Goal: Task Accomplishment & Management: Use online tool/utility

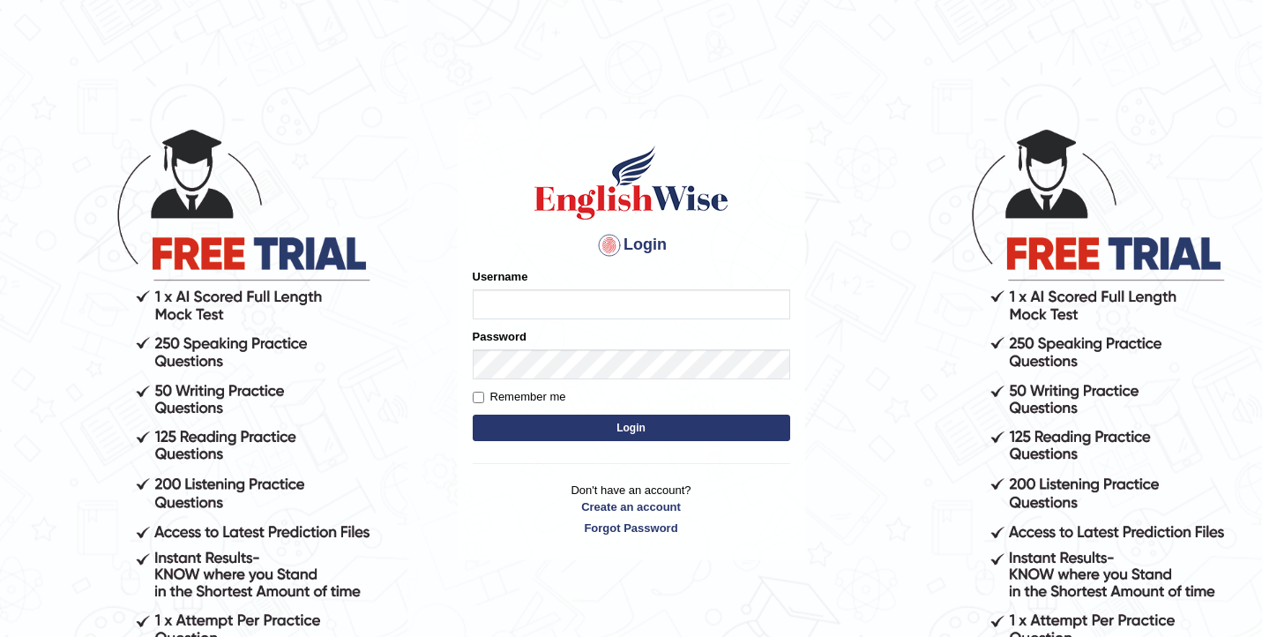
type input "Dikshya"
click at [526, 421] on button "Login" at bounding box center [631, 427] width 317 height 26
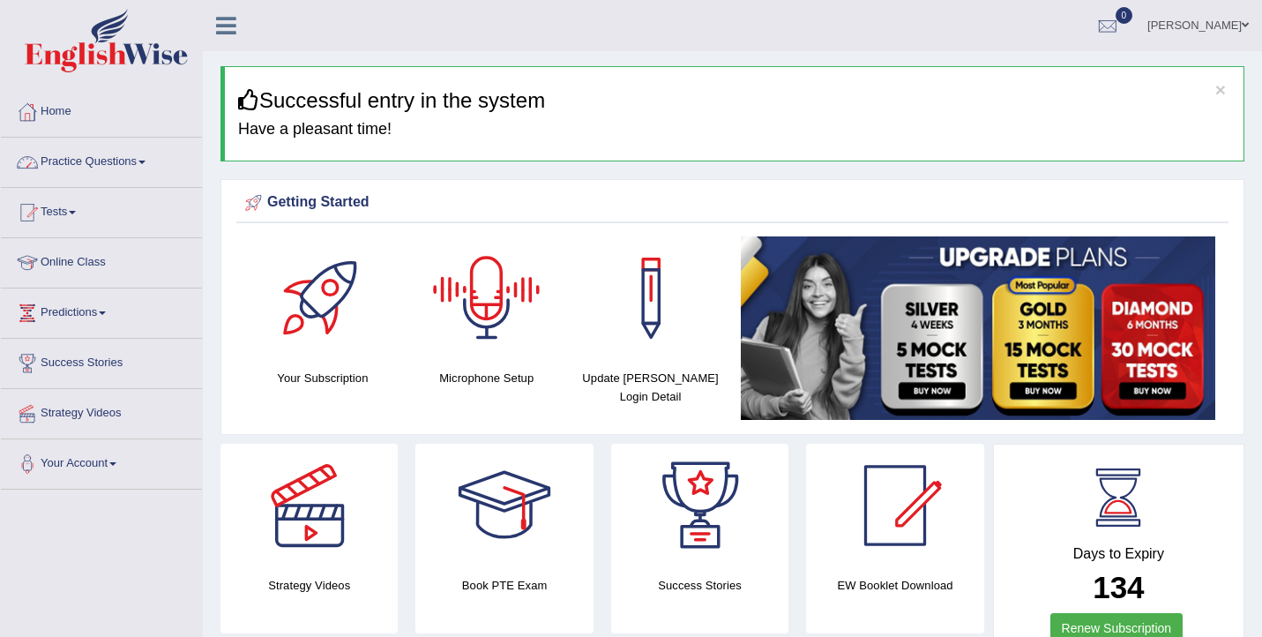
click at [109, 153] on link "Practice Questions" at bounding box center [101, 160] width 201 height 44
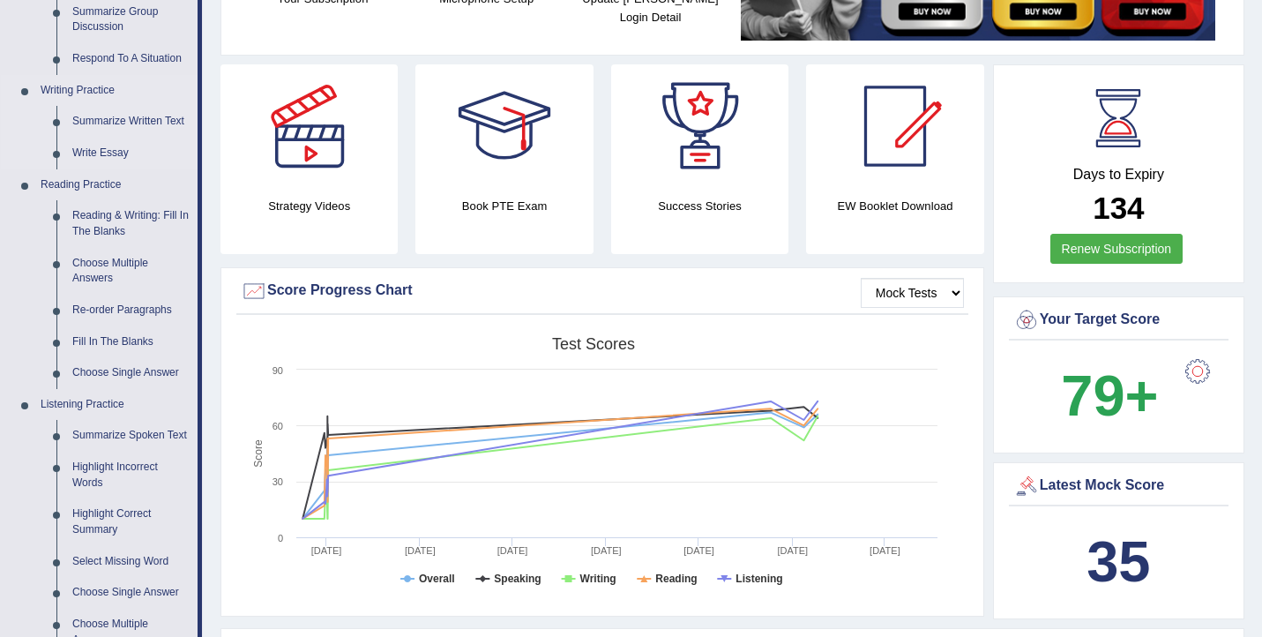
scroll to position [408, 0]
